Goal: Task Accomplishment & Management: Manage account settings

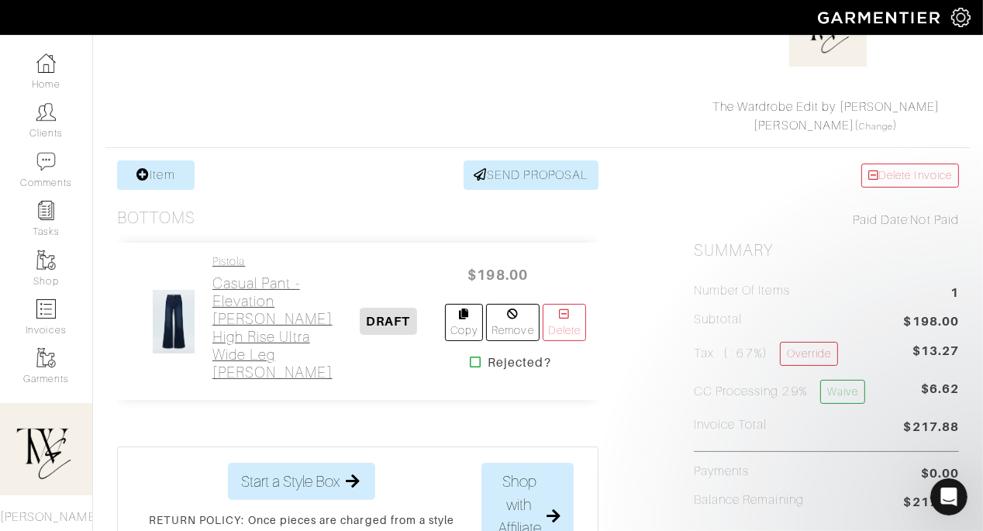
click at [228, 296] on h2 "Casual Pant - Elevation Lana High Rise Ultra Wide Leg Jean" at bounding box center [272, 328] width 120 height 107
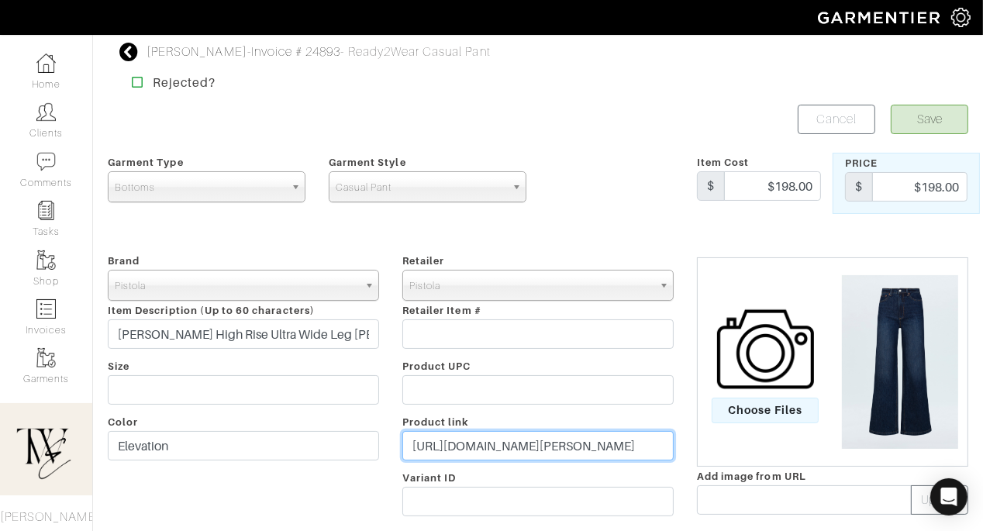
click at [523, 445] on input "https://www.pistoladenim.com/products/lana-high-rise-ultra-wide-leg-2?variant=4…" at bounding box center [537, 445] width 271 height 29
paste input "go.shopmy.us/p-27868034"
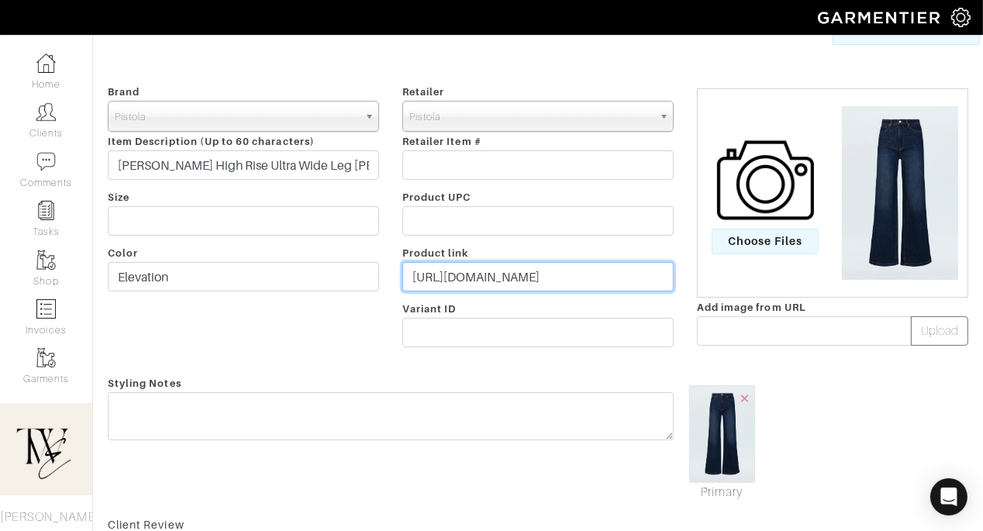
type input "https://go.shopmy.us/p-27868034"
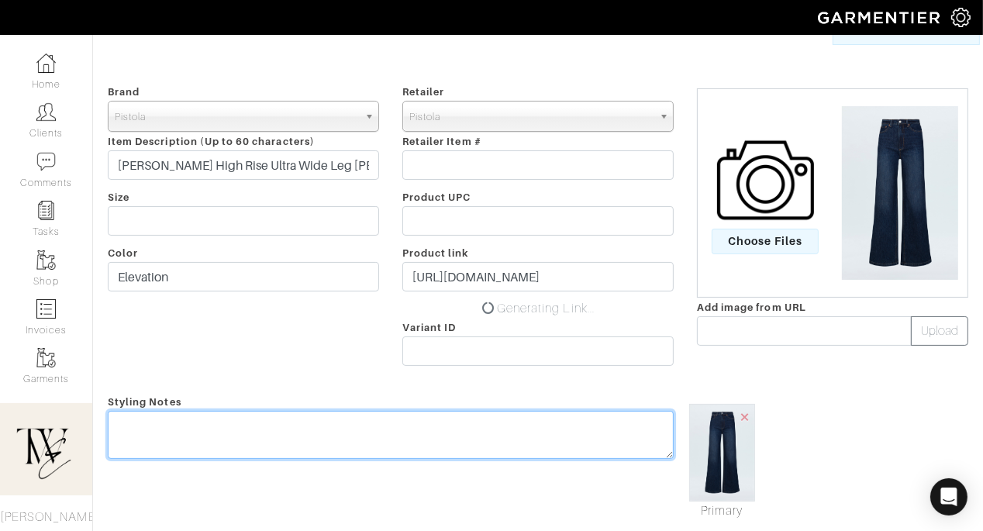
click at [527, 416] on textarea at bounding box center [391, 435] width 566 height 48
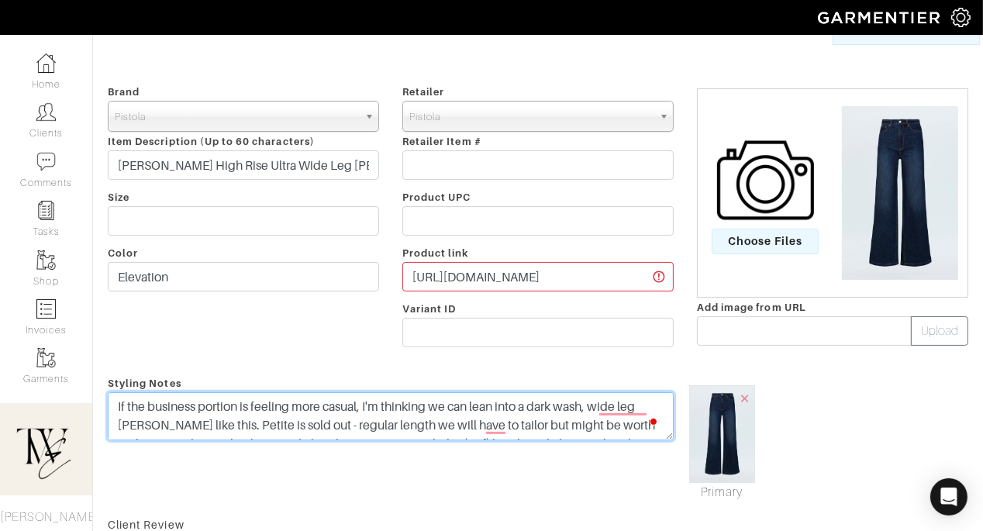
scroll to position [0, 0]
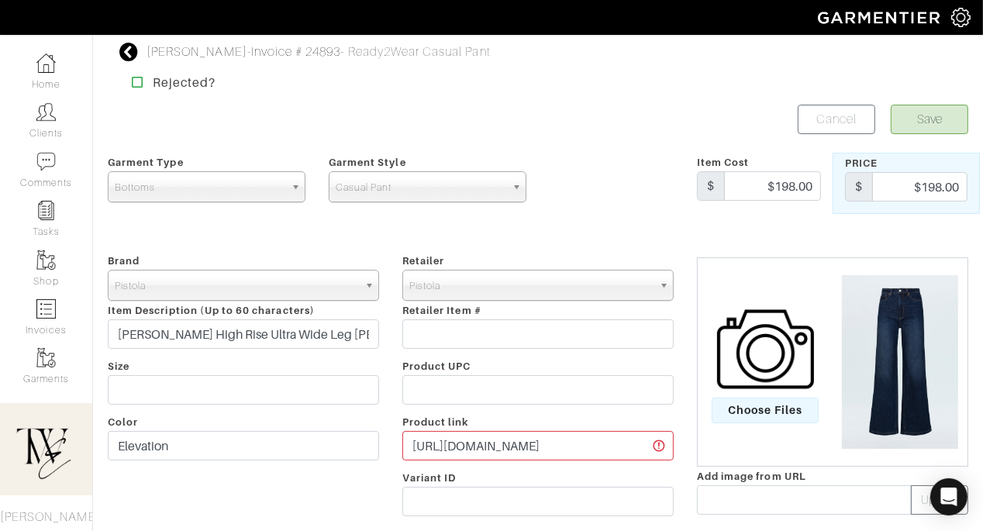
type textarea "If the business portion is feeling more casual, I'm thinking we can lean into a…"
click at [928, 138] on form "Save Cancel Garment Type Tops Bottoms Dresses Jumpsuits Suiting Outerwear Shoes…" at bounding box center [538, 508] width 861 height 806
click at [924, 126] on button "Save" at bounding box center [930, 119] width 78 height 29
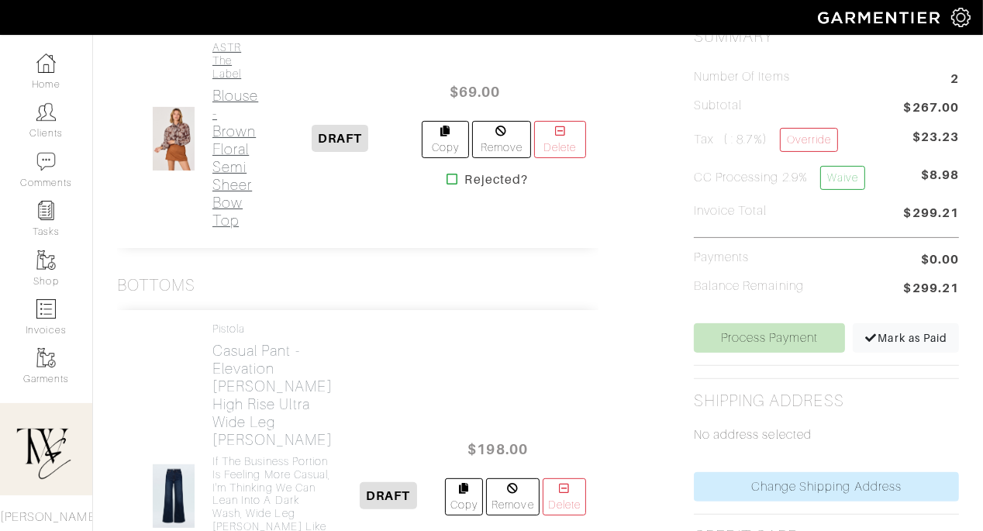
scroll to position [406, 0]
click at [232, 149] on h2 "Blouse - Brown Floral Semi Sheer Bow Top" at bounding box center [235, 158] width 46 height 143
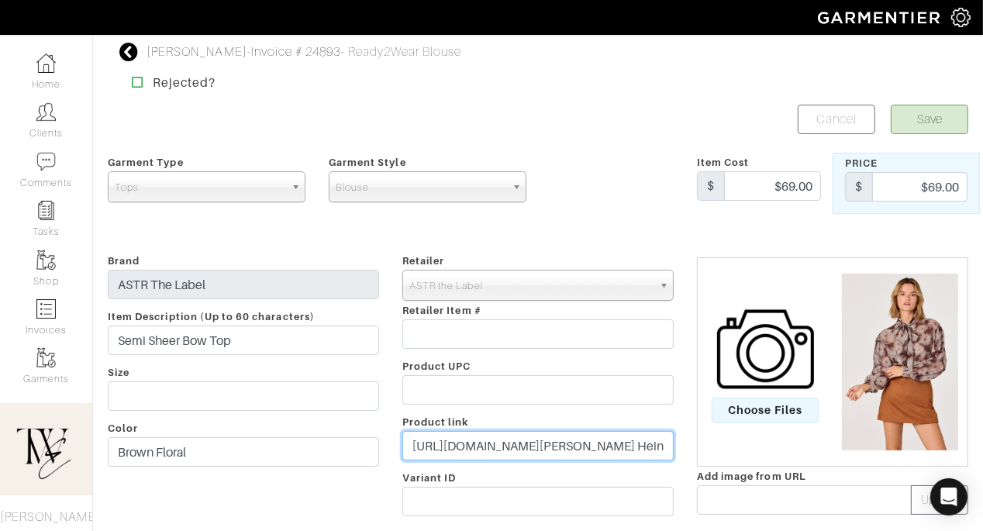
click at [472, 440] on input "https://www.astrthelabel.com/products/ls-scarf-tie-neck-top-at19064?variant=443…" at bounding box center [537, 445] width 271 height 29
paste input "go.shopmy.us/p-27871297"
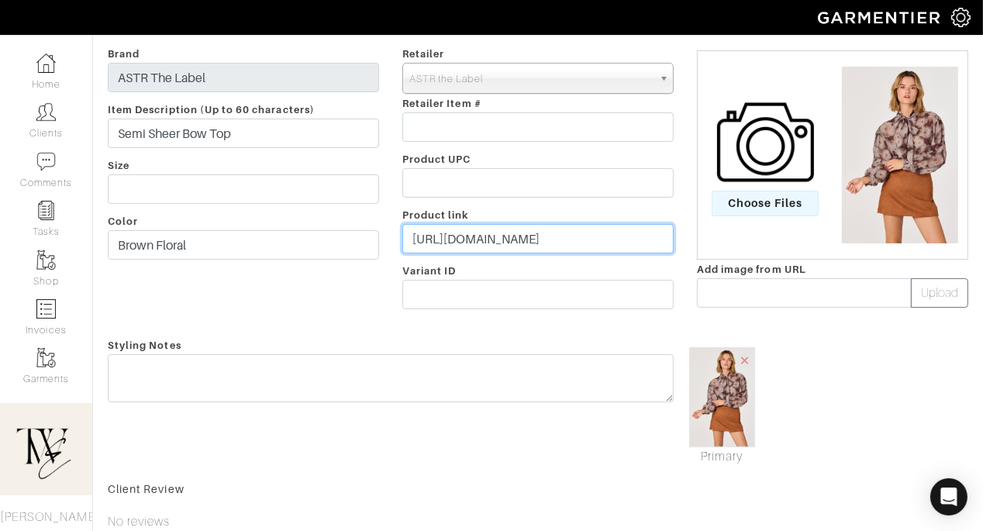
scroll to position [298, 0]
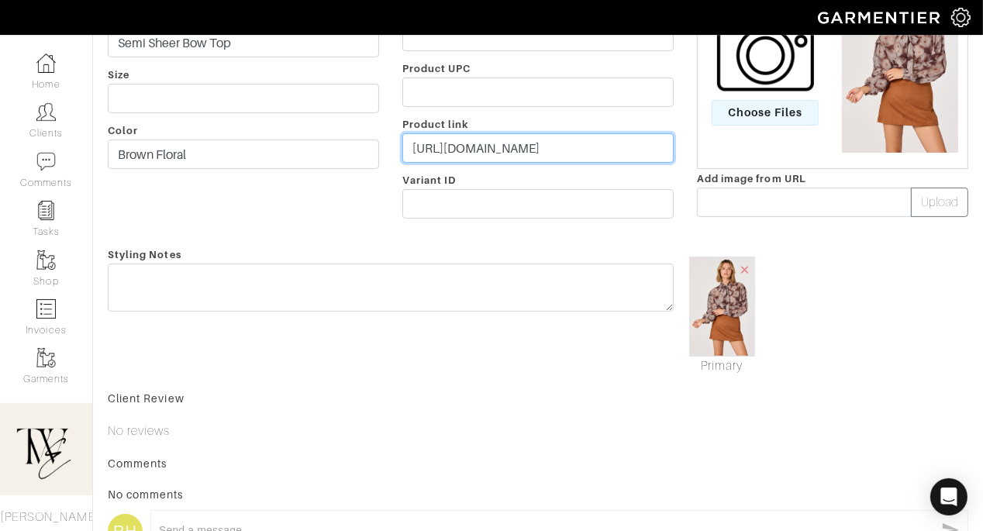
type input "https://go.shopmy.us/p-27871297"
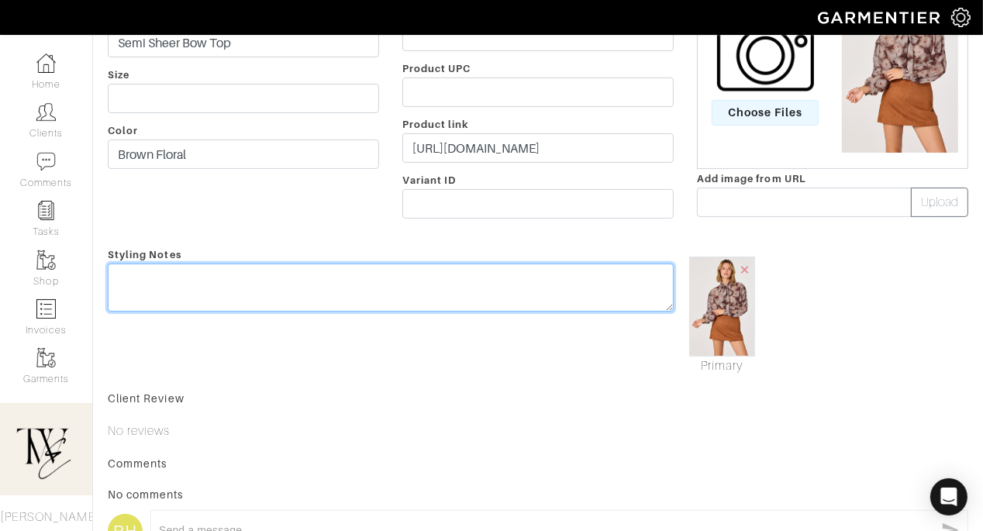
click at [450, 294] on textarea at bounding box center [391, 288] width 566 height 48
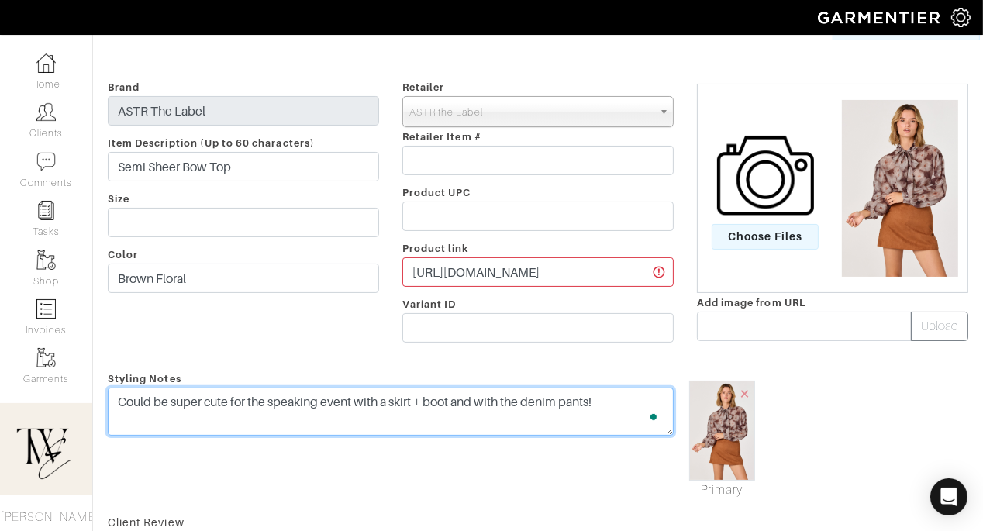
scroll to position [0, 0]
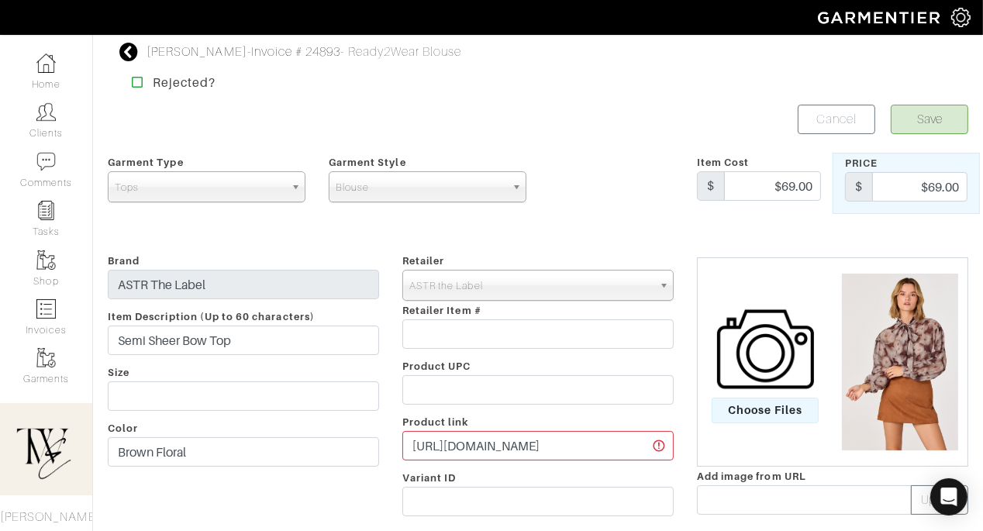
type textarea "Could be super cute for the speaking event with a skirt + boot and with the den…"
click at [939, 116] on button "Save" at bounding box center [930, 119] width 78 height 29
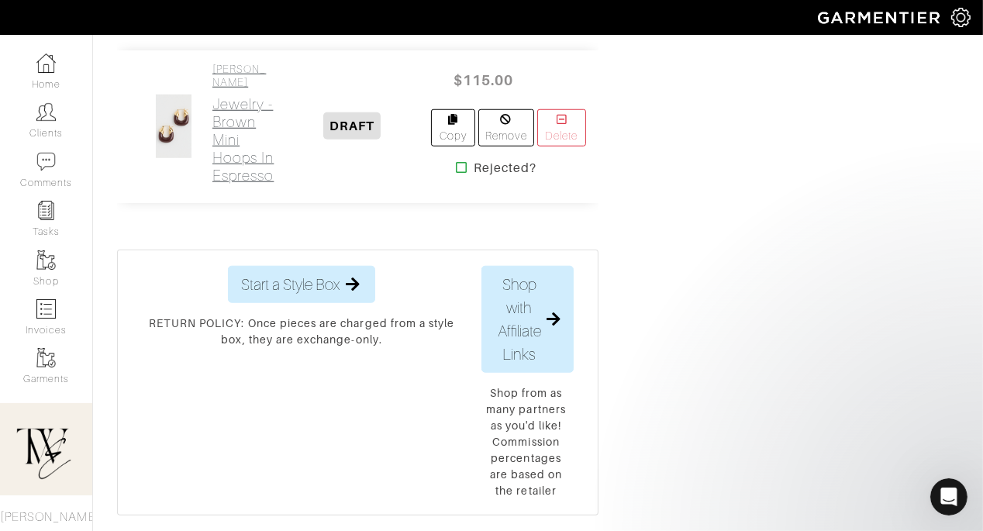
click at [216, 185] on h2 "Jewelry - Brown Mini Hoops In Espresso" at bounding box center [242, 139] width 61 height 89
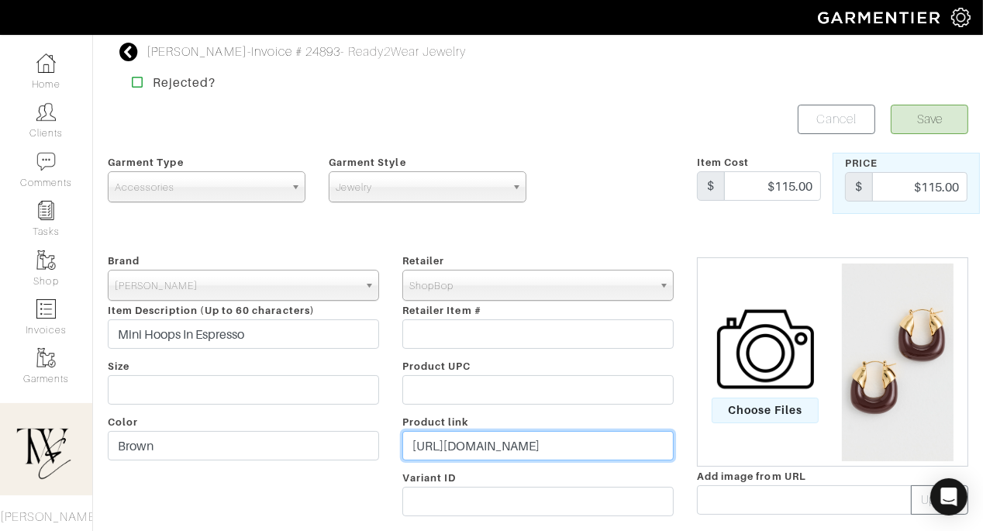
click at [457, 440] on input "https://www.shopbop.com/mini-organic-hoops-espresso-lizzie/vp/v=1/1591046287.ht…" at bounding box center [537, 445] width 271 height 29
paste input "go.shopmy.us/p-27871405"
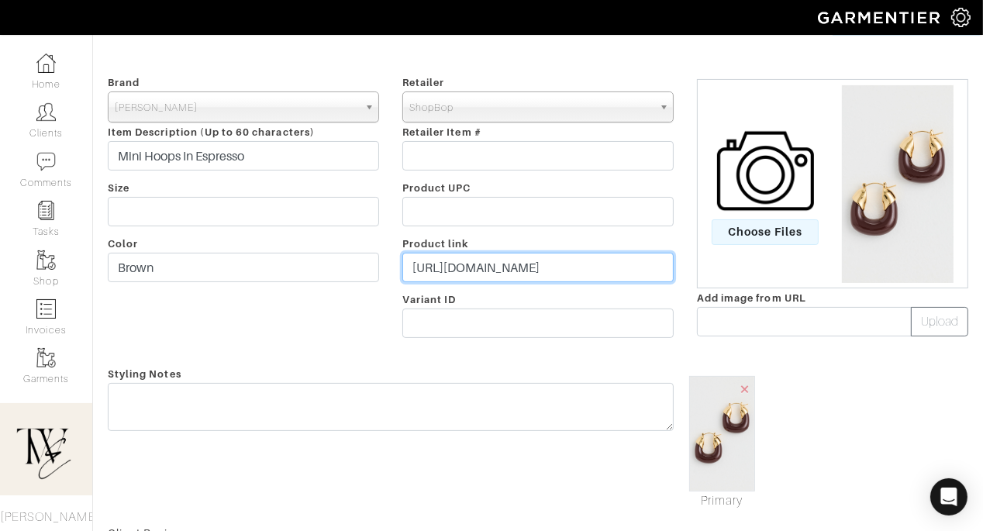
scroll to position [261, 0]
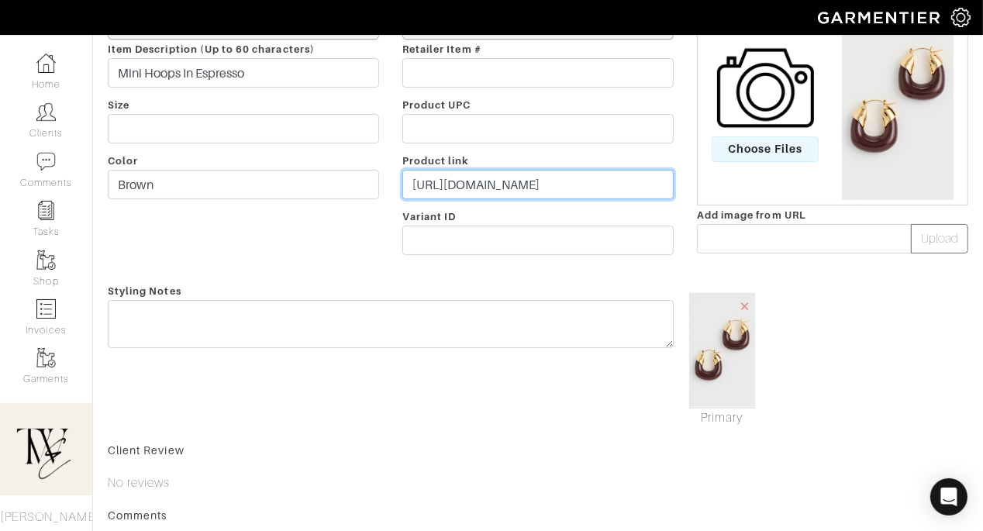
type input "https://go.shopmy.us/p-27871405"
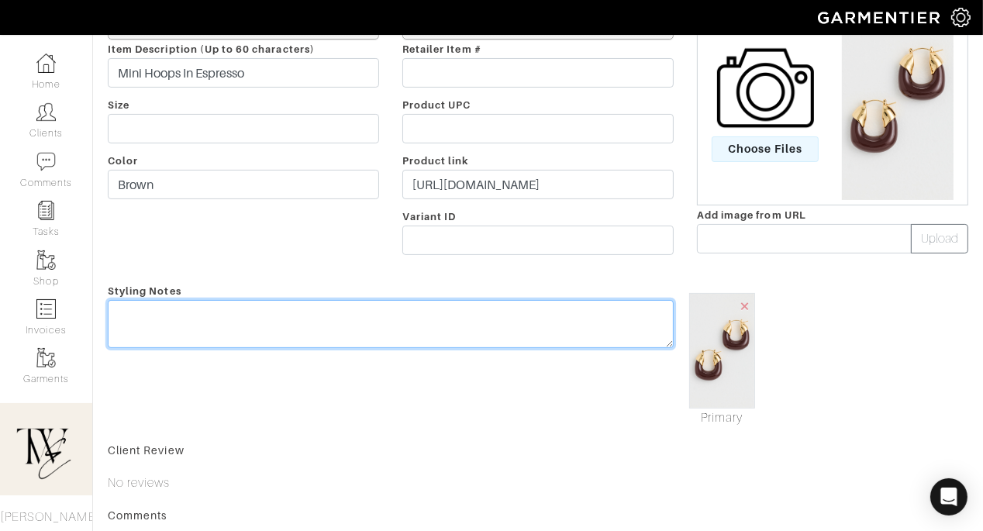
click at [454, 311] on div "Styling Notes" at bounding box center [390, 355] width 589 height 146
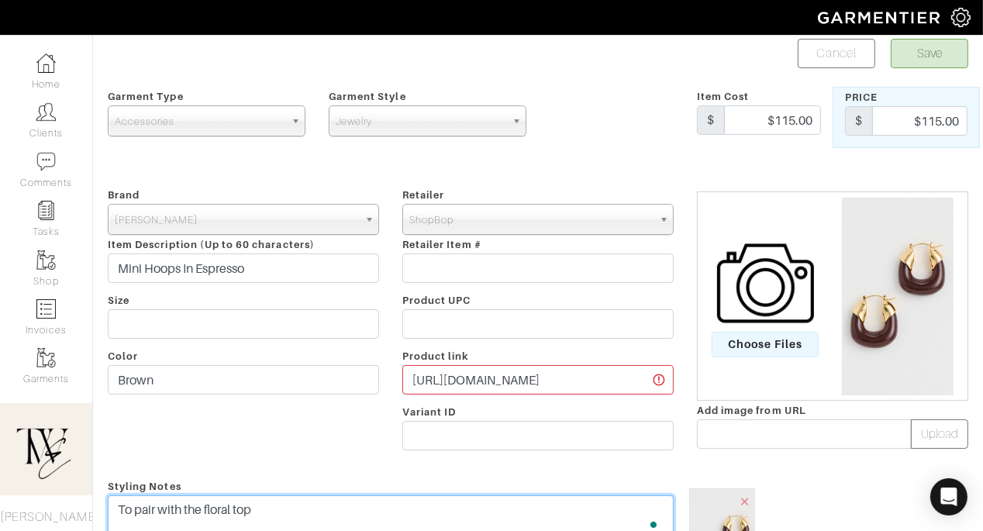
scroll to position [0, 0]
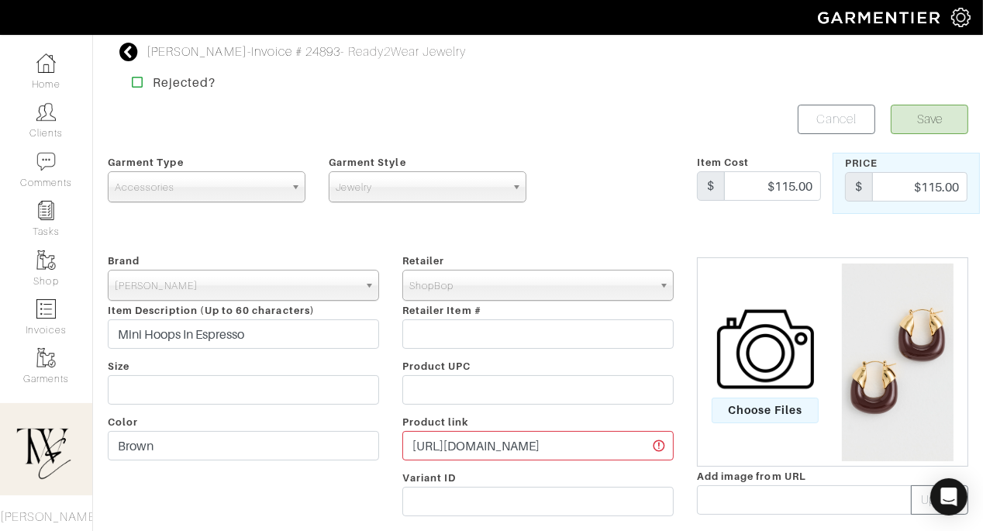
type textarea "To pair with the floral top"
click at [910, 121] on button "Save" at bounding box center [930, 119] width 78 height 29
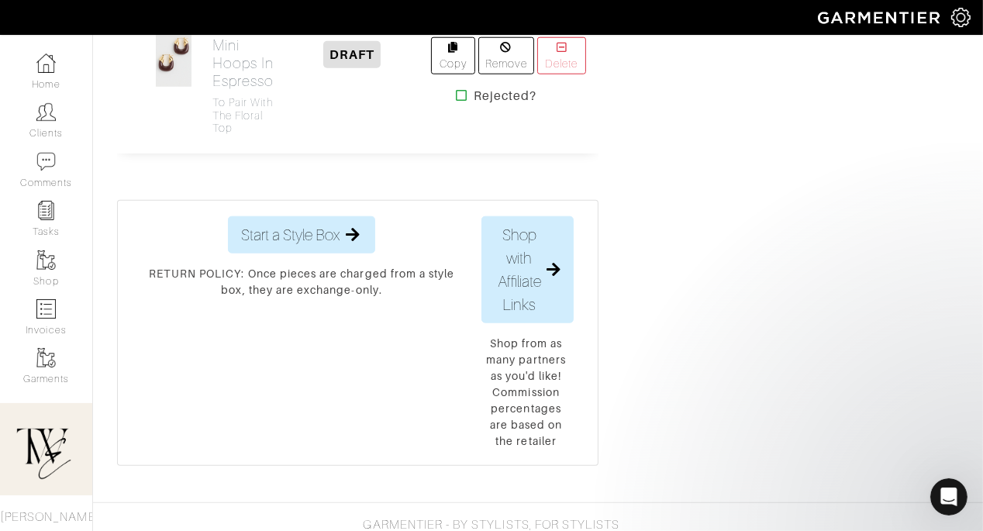
scroll to position [1497, 0]
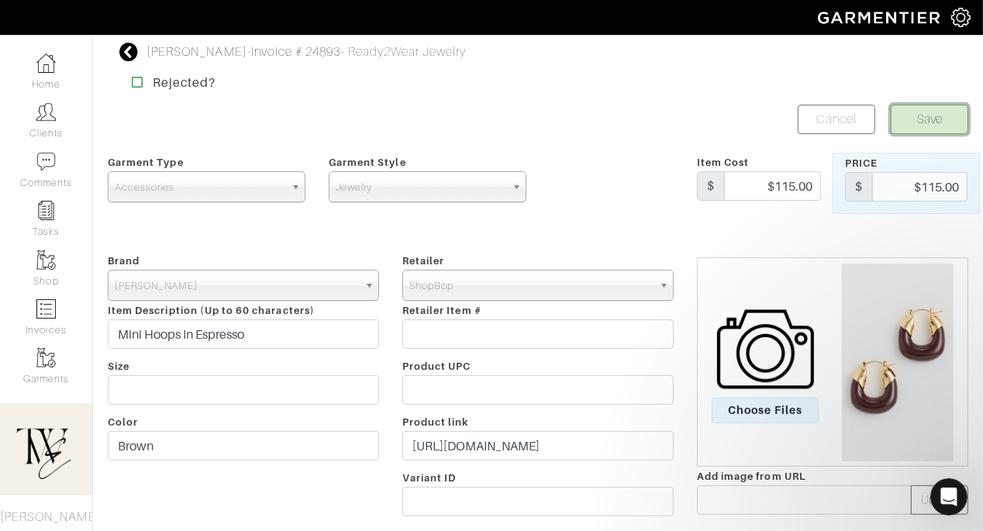
click at [907, 127] on button "Save" at bounding box center [930, 119] width 78 height 29
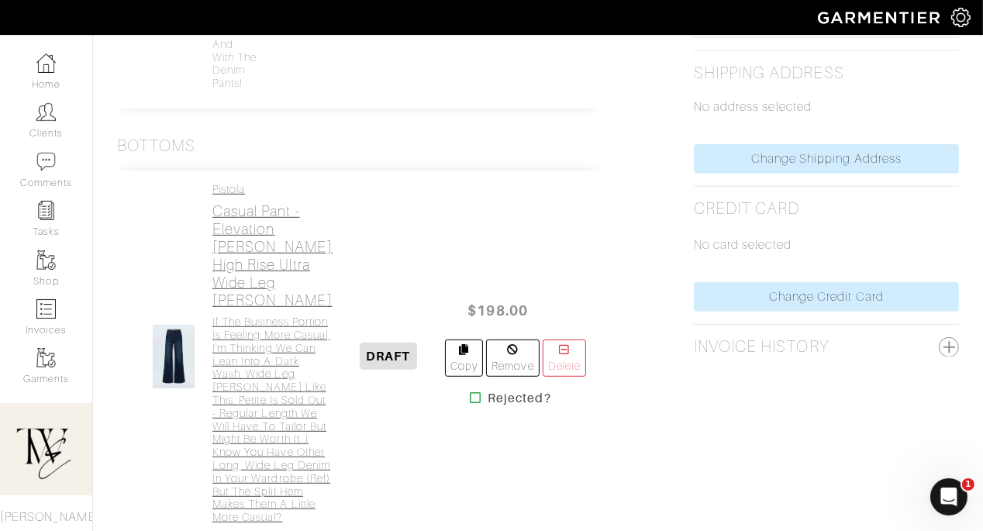
scroll to position [997, 0]
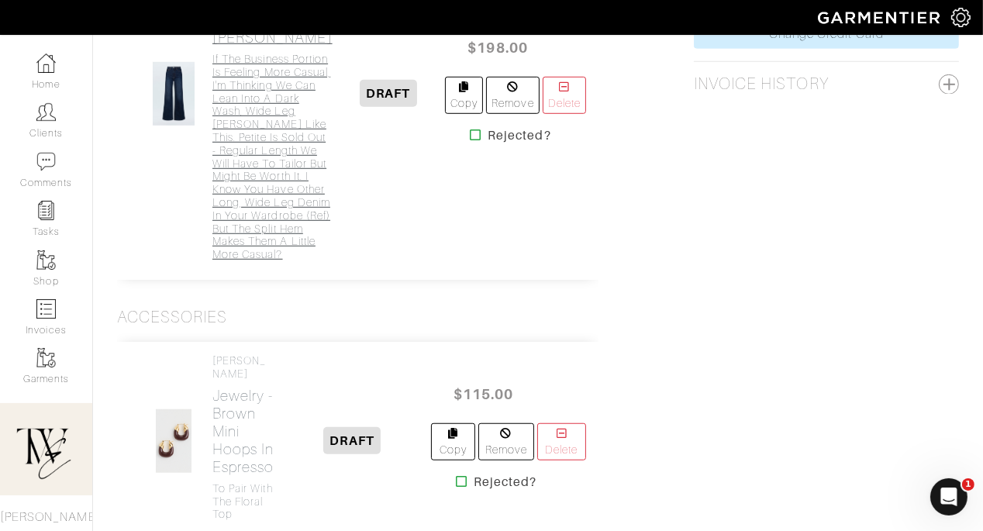
click at [220, 205] on h4 "If the business portion is feeling more casual, I'm thinking we can lean into a…" at bounding box center [272, 157] width 120 height 209
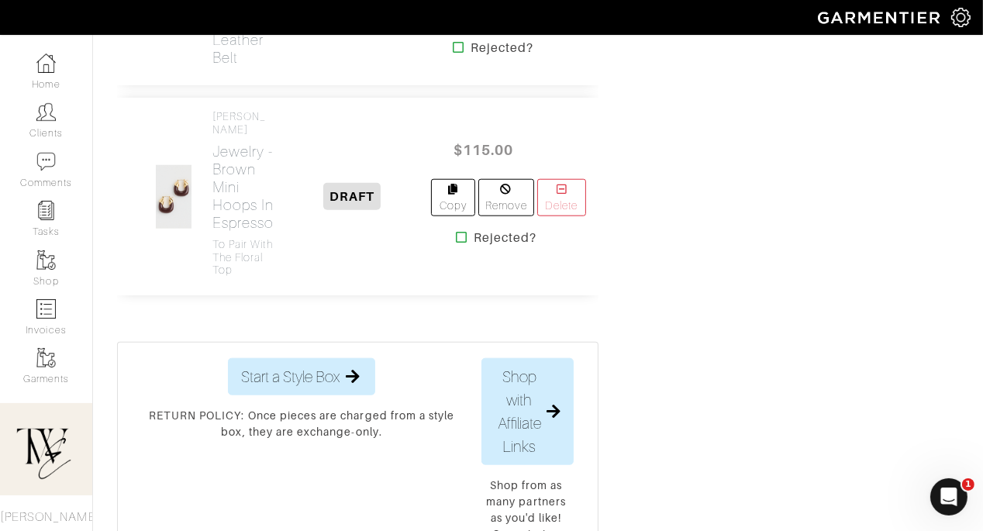
scroll to position [1601, 0]
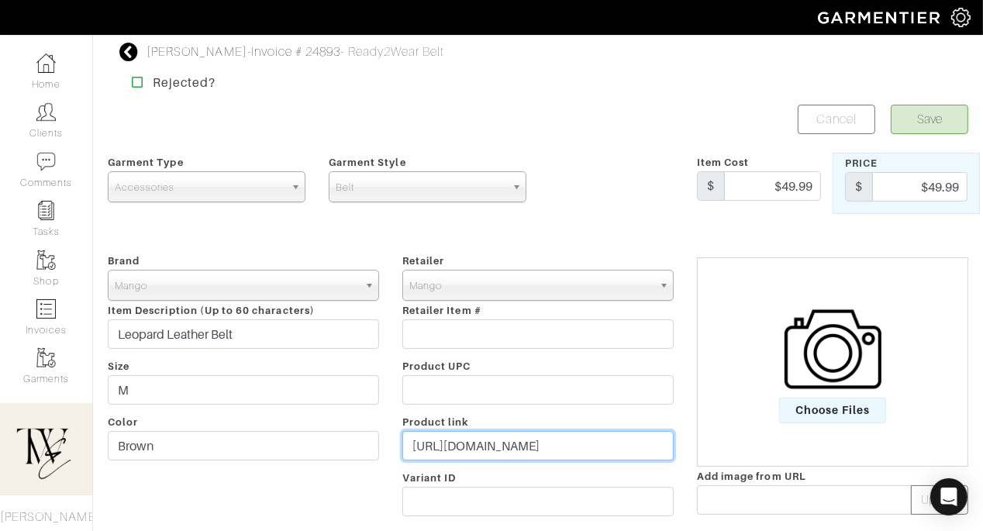
click at [520, 448] on input "https://shop.mango.com/us/en/p/women/belts/leather/leopard-leather-belt_1702254…" at bounding box center [537, 445] width 271 height 29
paste input "go.shopmy.us/p-27872730"
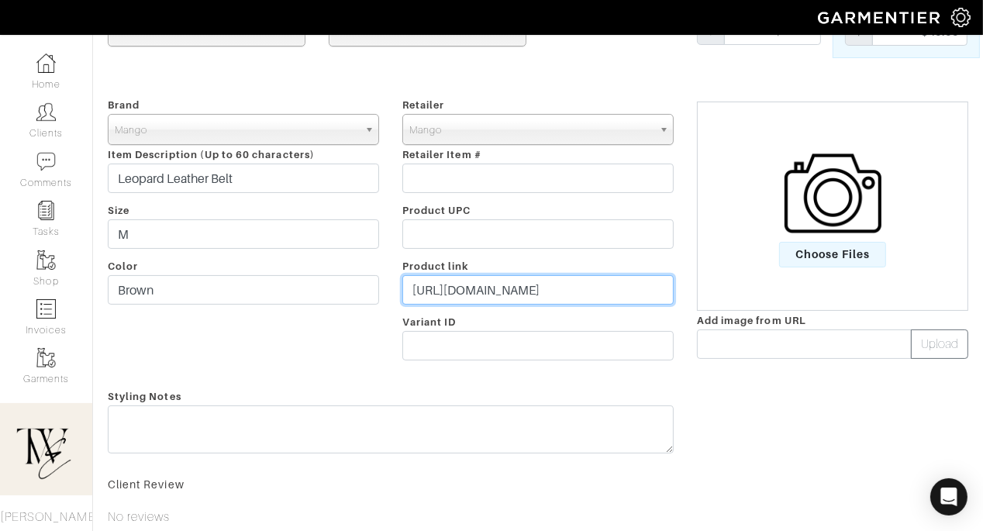
scroll to position [188, 0]
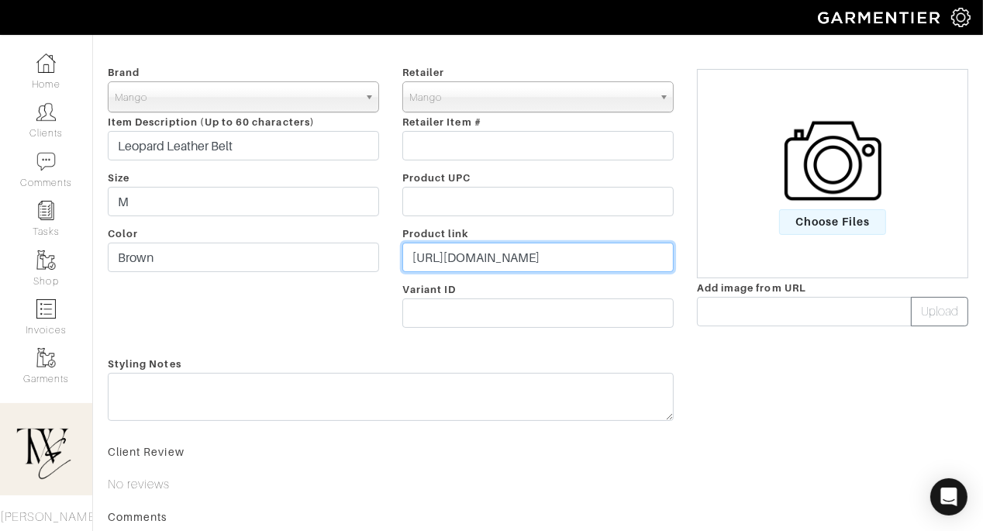
type input "https://go.shopmy.us/p-27872730"
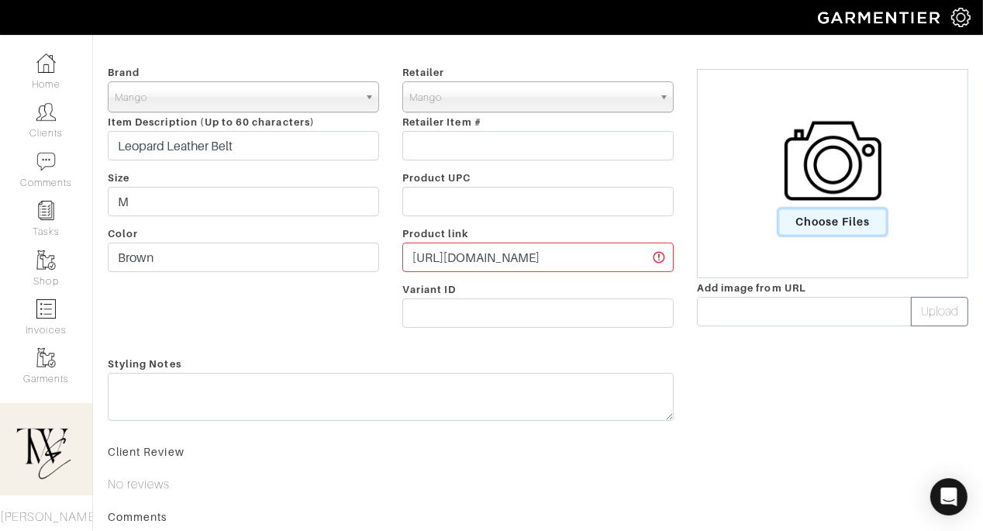
click at [838, 210] on span "Choose Files" at bounding box center [833, 222] width 108 height 26
click at [0, 0] on input "Choose Files" at bounding box center [0, 0] width 0 height 0
click at [838, 220] on span "Choose Files" at bounding box center [833, 222] width 108 height 26
click at [0, 0] on input "Choose Files" at bounding box center [0, 0] width 0 height 0
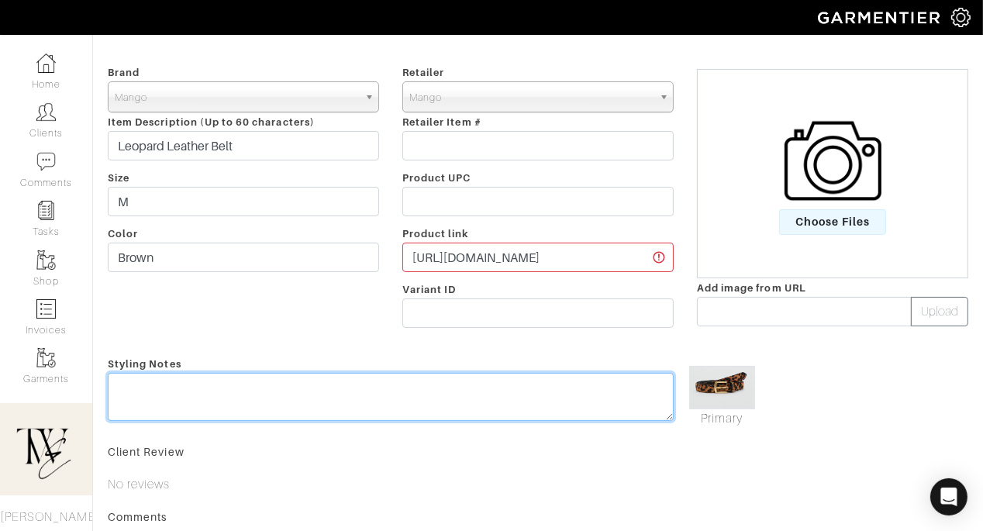
click at [318, 409] on textarea at bounding box center [391, 397] width 566 height 48
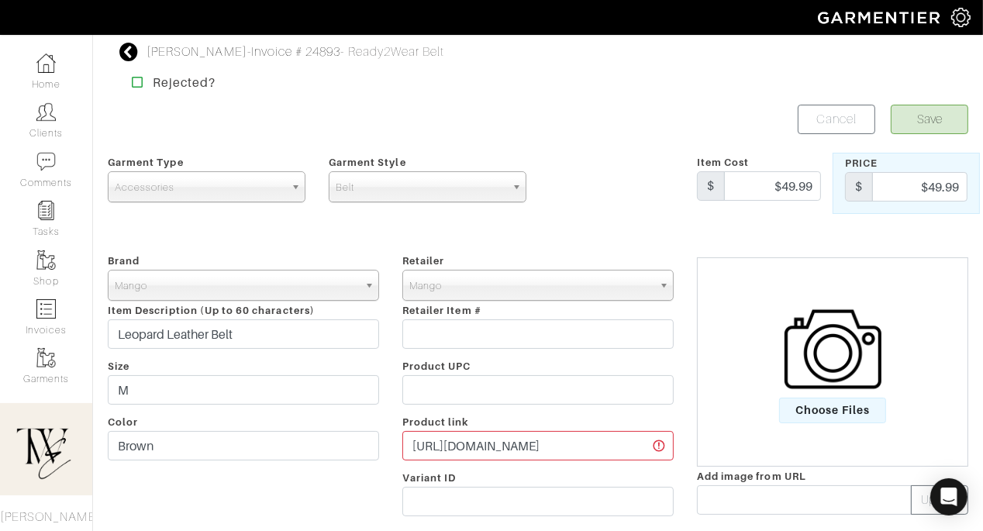
type textarea "Suggesting this to tie into some different outfits for your trip!"
click at [920, 125] on button "Save" at bounding box center [930, 119] width 78 height 29
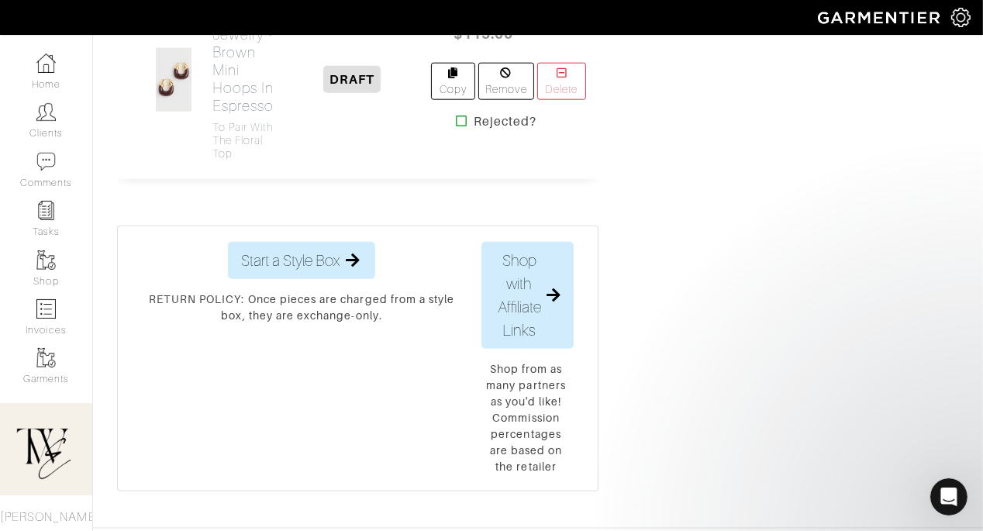
scroll to position [1404, 0]
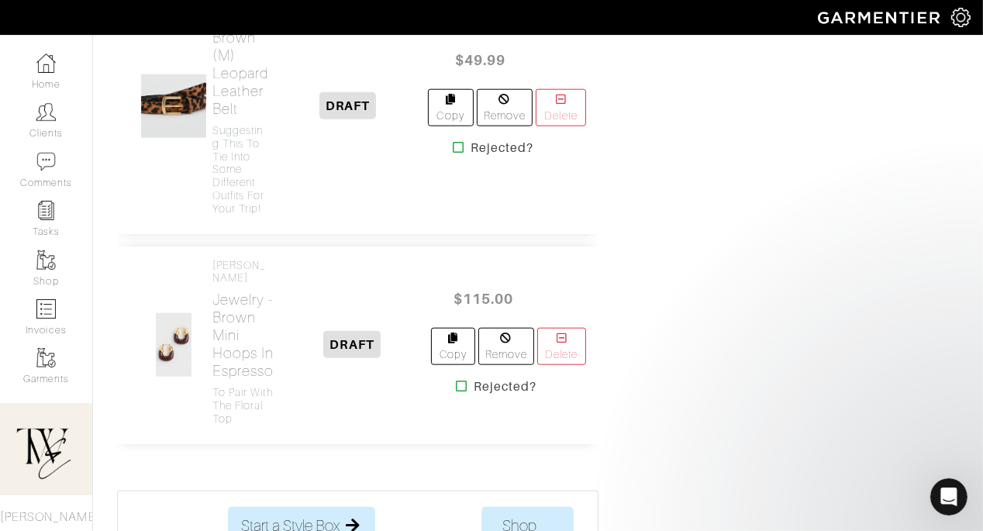
scroll to position [1545, 0]
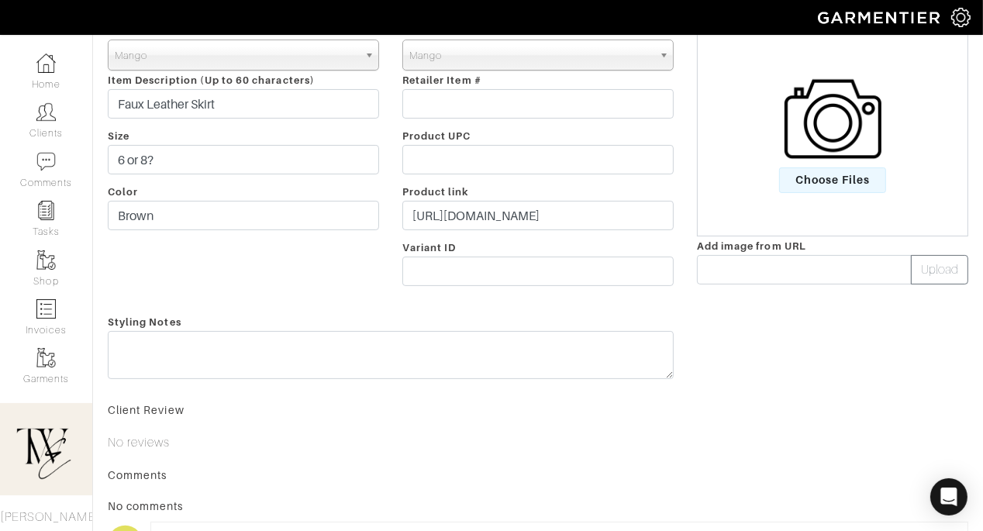
scroll to position [407, 0]
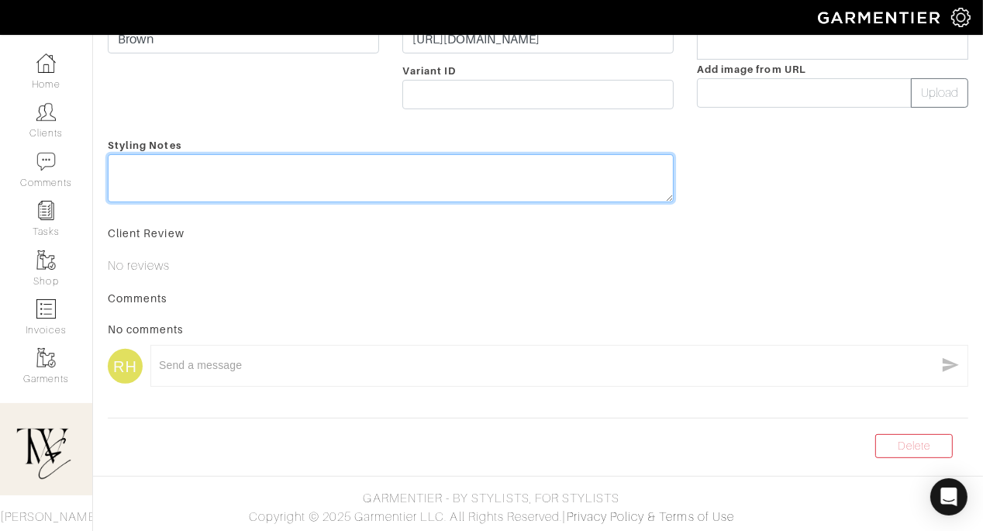
click at [439, 178] on textarea at bounding box center [391, 178] width 566 height 48
click at [440, 168] on textarea "I would proobably go up if in-between sizes just since it's more skin tight and…" at bounding box center [391, 178] width 566 height 48
click at [589, 186] on textarea "I would proobably go up if in-between sizes just since it's more skin tight and…" at bounding box center [391, 178] width 566 height 48
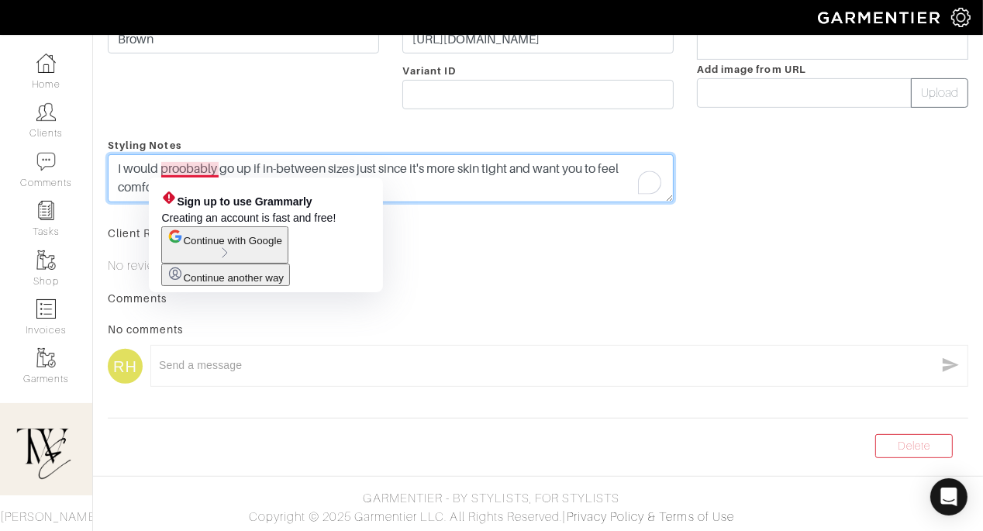
click at [186, 161] on textarea "I would proobably go up if in-between sizes just since it's more skin tight and…" at bounding box center [391, 178] width 566 height 48
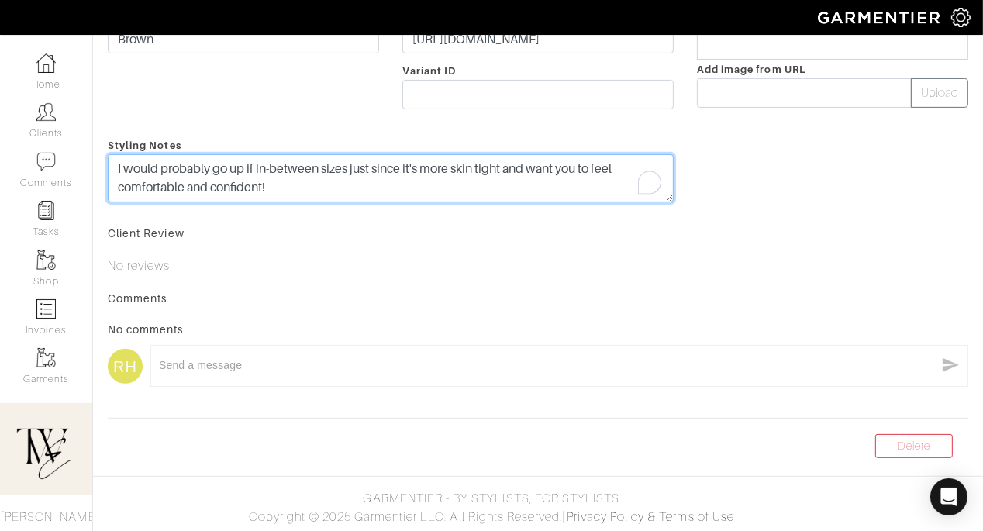
type textarea "I would probably go up if in-between sizes just since it's more skin tight and …"
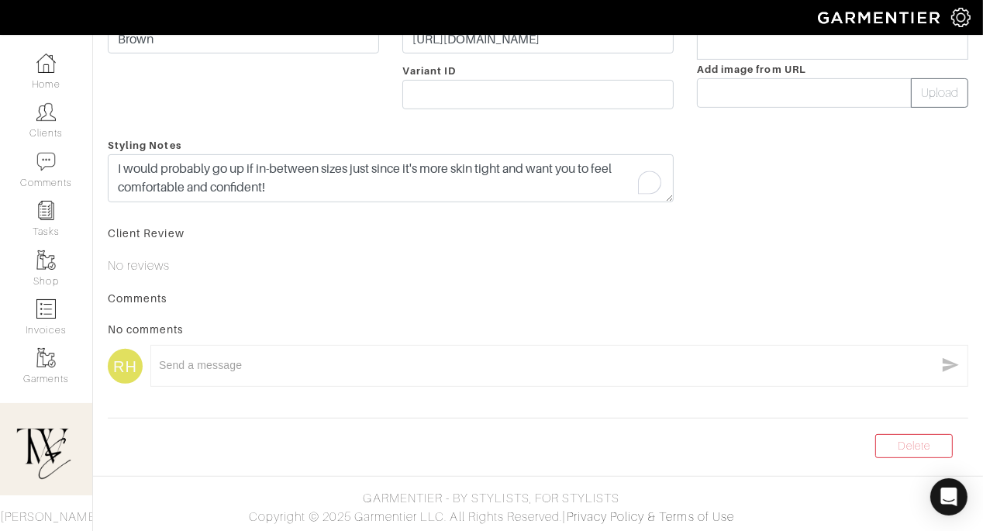
click at [489, 323] on div "No comments" at bounding box center [538, 330] width 861 height 16
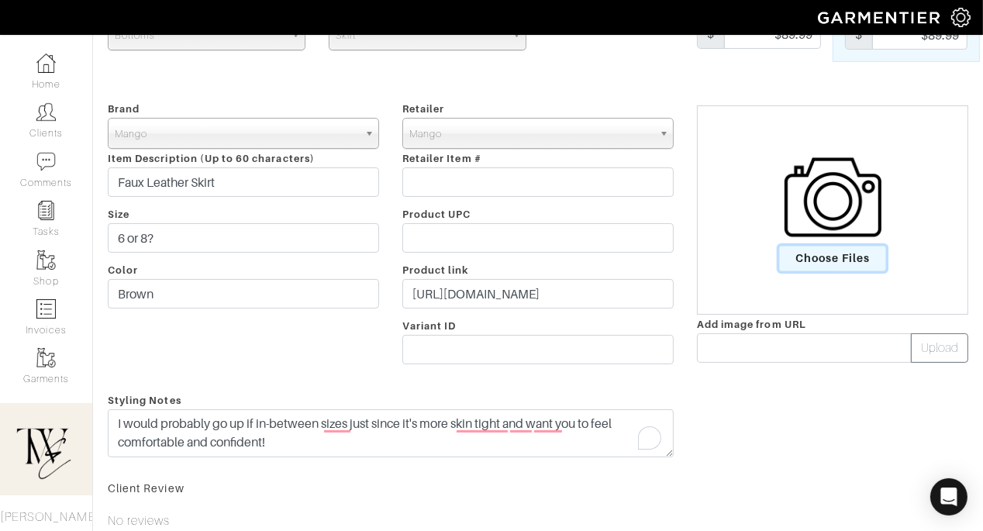
click at [793, 257] on span "Choose Files" at bounding box center [833, 259] width 108 height 26
click at [0, 0] on input "Choose Files" at bounding box center [0, 0] width 0 height 0
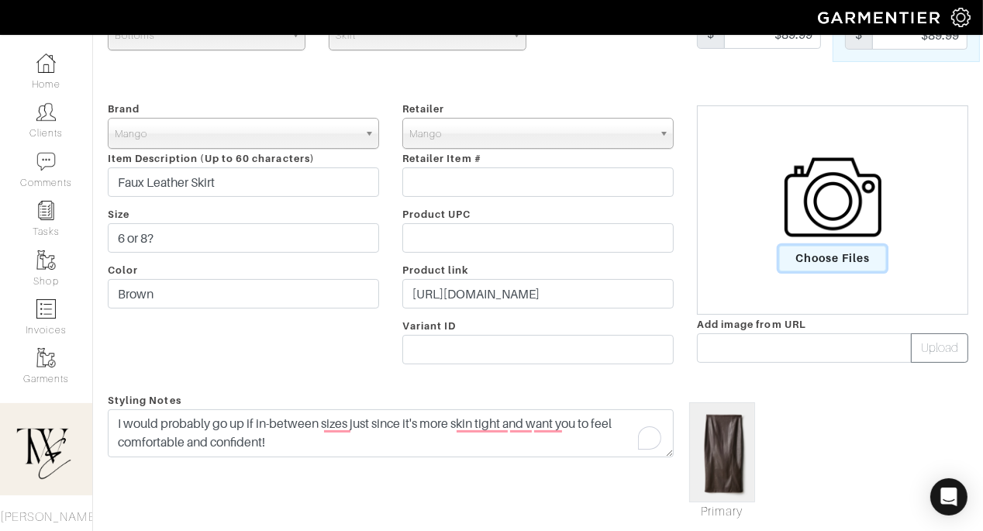
scroll to position [0, 0]
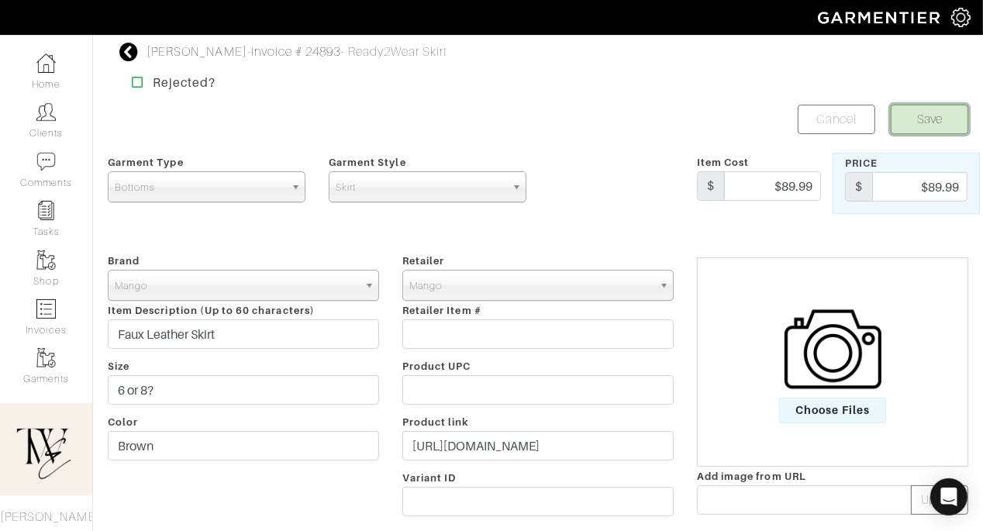
click at [906, 121] on button "Save" at bounding box center [930, 119] width 78 height 29
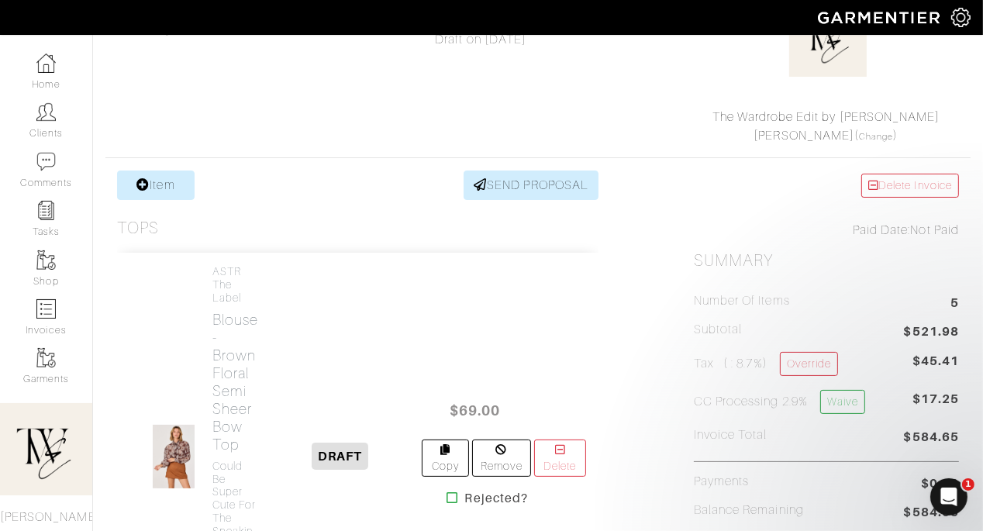
scroll to position [352, 0]
